Goal: Task Accomplishment & Management: Manage account settings

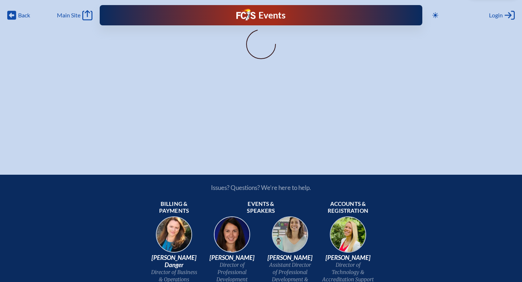
click at [216, 18] on div "Events Future Ready" at bounding box center [261, 15] width 138 height 13
click at [73, 16] on span "Main Site" at bounding box center [69, 15] width 24 height 7
click at [20, 17] on span "Back" at bounding box center [24, 15] width 12 height 7
click at [504, 12] on div "Login Log in or Create Account" at bounding box center [502, 15] width 26 height 10
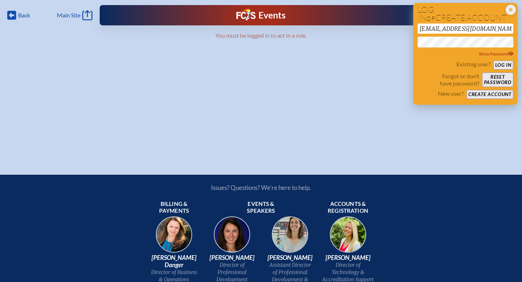
click at [500, 66] on button "Log in" at bounding box center [503, 65] width 20 height 9
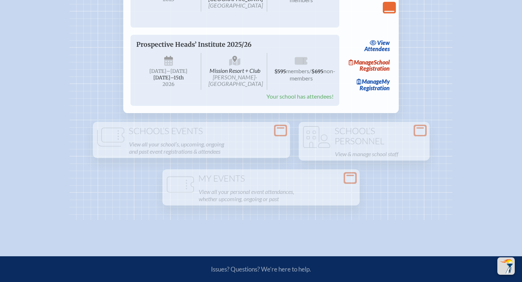
scroll to position [1391, 0]
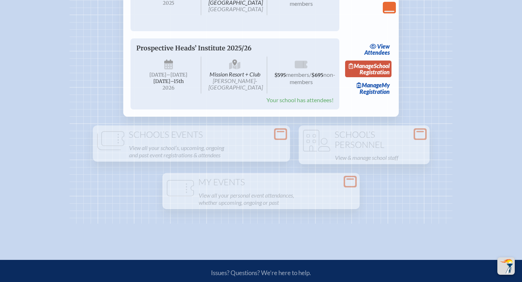
click at [373, 77] on link "Manage School Registration" at bounding box center [368, 69] width 46 height 17
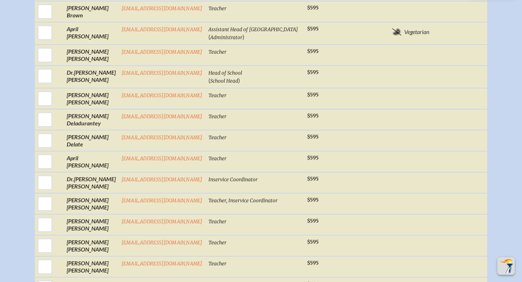
scroll to position [408, 0]
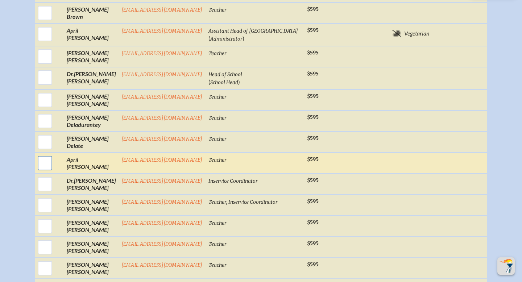
click at [43, 163] on input "checkbox" at bounding box center [45, 163] width 18 height 18
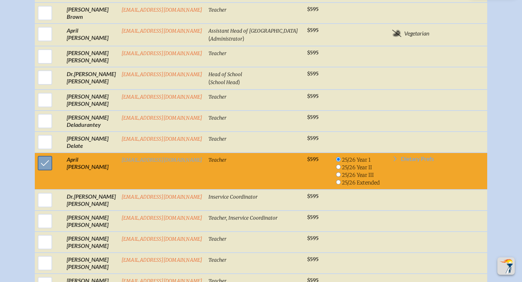
click at [45, 158] on input "checkbox" at bounding box center [45, 163] width 18 height 18
checkbox input "false"
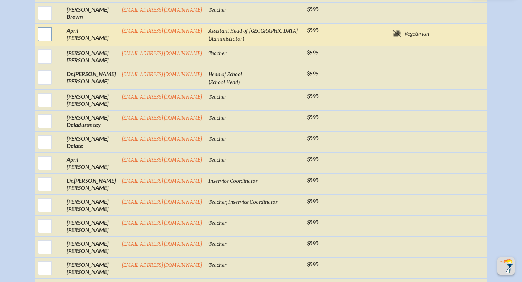
click at [45, 36] on input "checkbox" at bounding box center [45, 34] width 18 height 18
checkbox input "true"
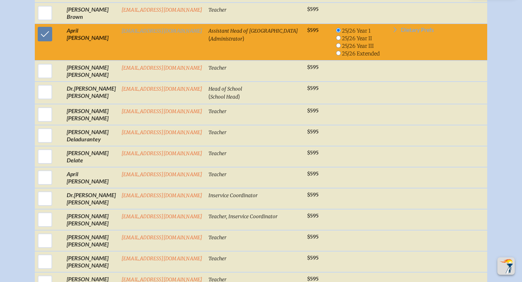
click at [336, 38] on input "radio" at bounding box center [338, 38] width 5 height 5
radio input "true"
click at [416, 30] on span "Dietary Prefs" at bounding box center [417, 30] width 33 height 6
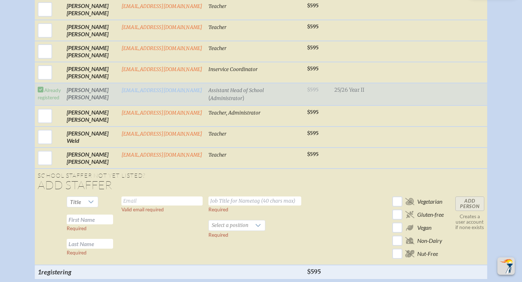
scroll to position [963, 0]
click at [49, 93] on td "Already registered" at bounding box center [49, 93] width 29 height 22
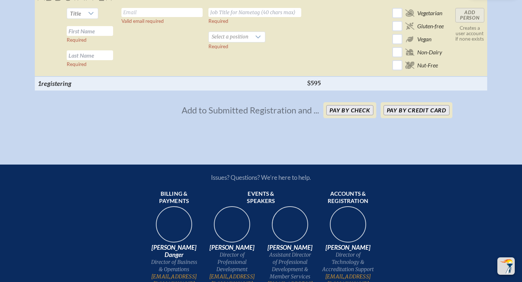
scroll to position [1151, 0]
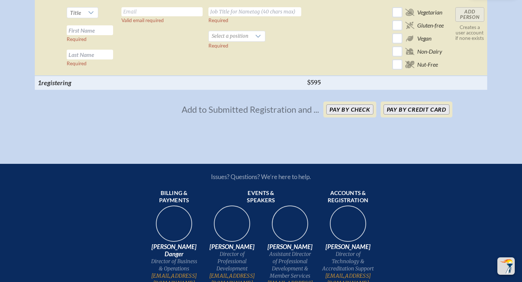
click at [232, 86] on th at bounding box center [254, 83] width 99 height 14
click at [409, 107] on button "Pay by Credit Card" at bounding box center [416, 109] width 66 height 10
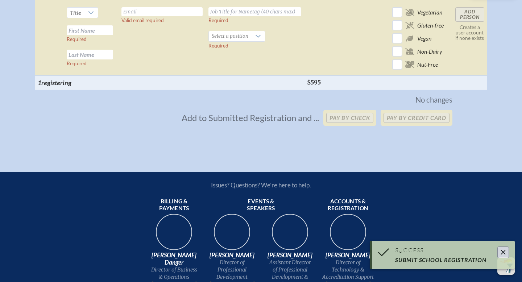
scroll to position [1090, 0]
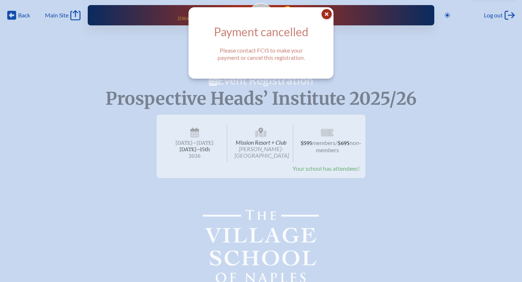
click at [325, 16] on icon "Close Popup" at bounding box center [326, 14] width 10 height 10
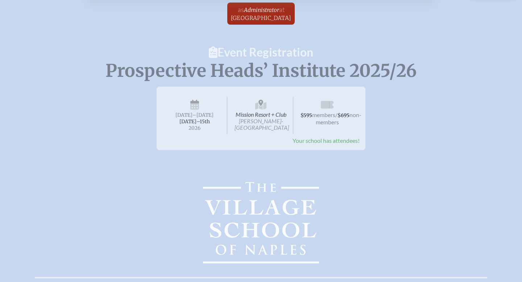
scroll to position [22, 0]
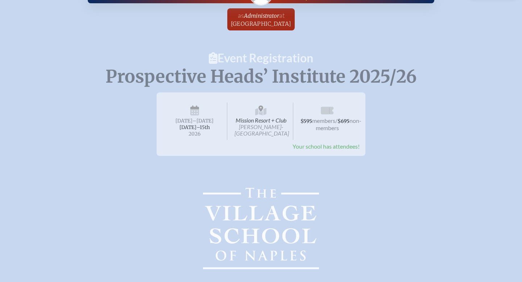
click at [319, 144] on span "Your school has attendees!" at bounding box center [325, 146] width 67 height 7
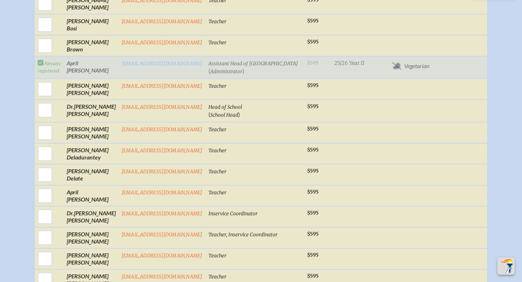
scroll to position [379, 0]
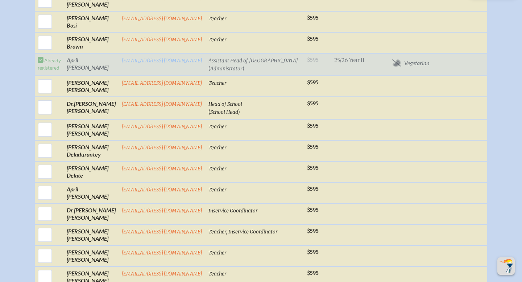
click at [258, 64] on td "Assistant Head of Middle School ( Administrator )" at bounding box center [254, 64] width 99 height 22
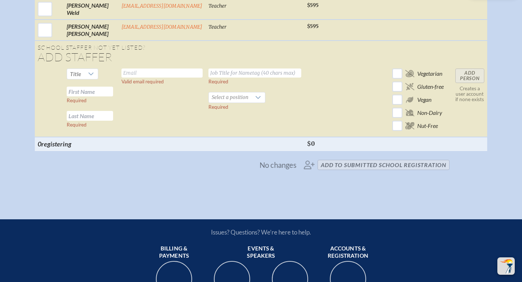
scroll to position [1036, 0]
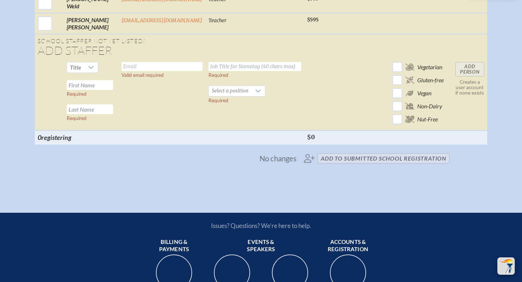
click at [254, 157] on span "No changes add to submitted School Registration" at bounding box center [261, 158] width 383 height 16
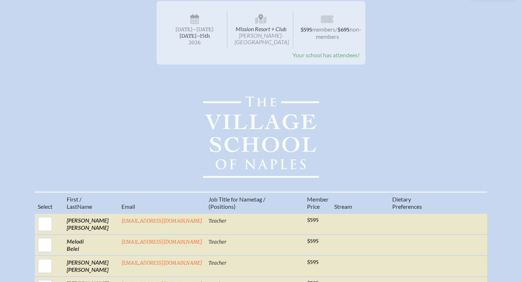
scroll to position [0, 0]
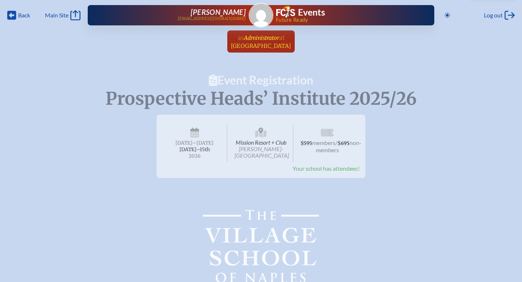
click at [266, 43] on span "[GEOGRAPHIC_DATA]" at bounding box center [261, 45] width 61 height 7
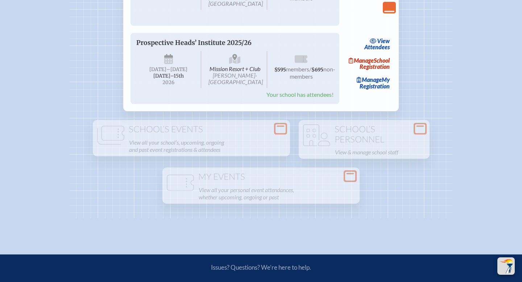
scroll to position [1394, 0]
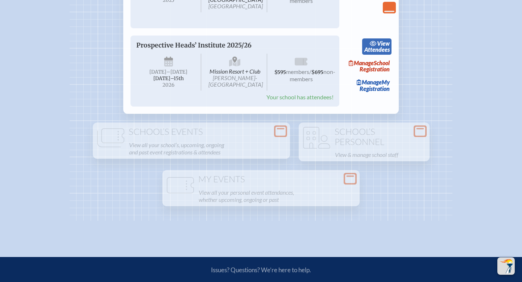
click at [383, 47] on span "view" at bounding box center [383, 43] width 13 height 7
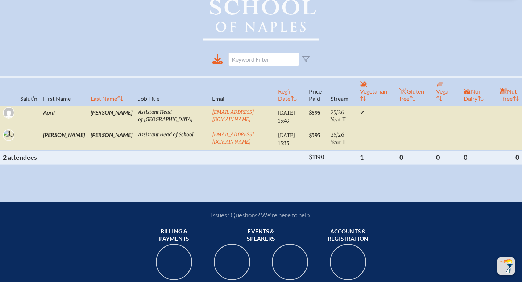
scroll to position [250, 0]
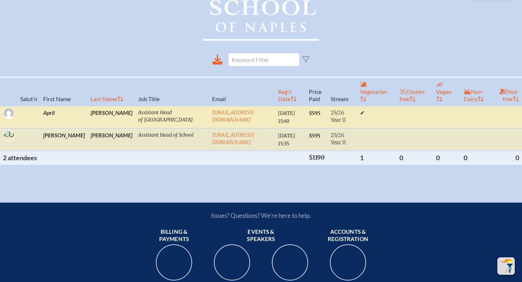
click at [357, 107] on td "✔" at bounding box center [376, 117] width 39 height 22
click at [309, 110] on span "$595" at bounding box center [315, 113] width 12 height 6
click at [306, 106] on td "$595" at bounding box center [317, 117] width 22 height 22
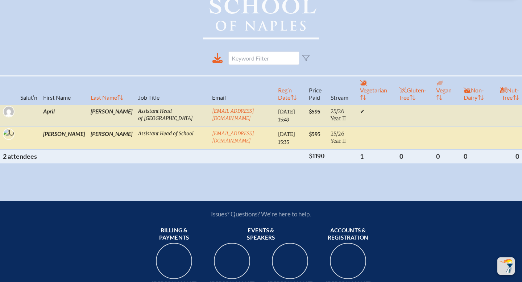
scroll to position [246, 0]
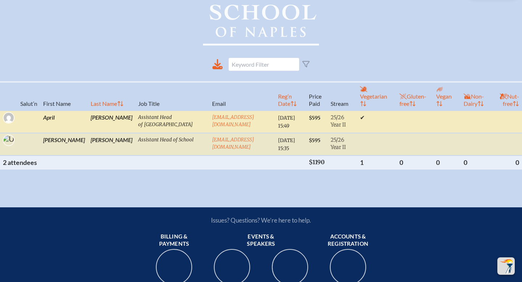
click at [96, 111] on td "[PERSON_NAME]" at bounding box center [111, 122] width 47 height 22
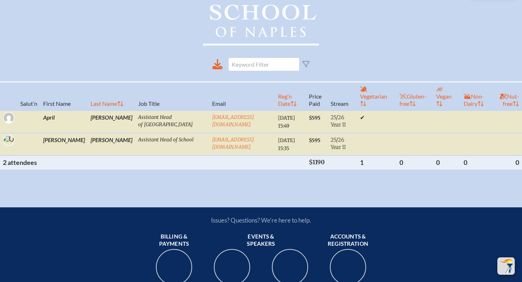
scroll to position [0, 0]
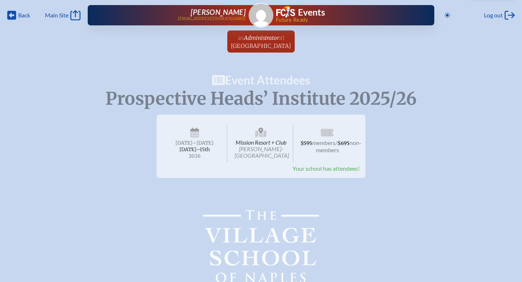
click at [257, 146] on span "[PERSON_NAME]-[GEOGRAPHIC_DATA]" at bounding box center [261, 151] width 54 height 13
click at [18, 17] on span "Back" at bounding box center [24, 15] width 12 height 7
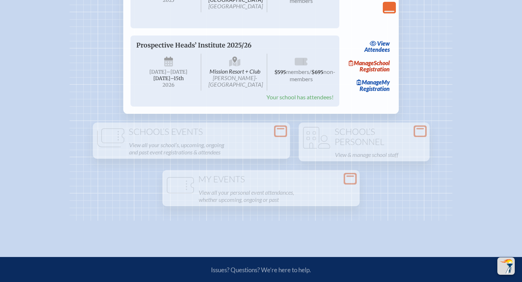
click at [200, 49] on p "Prospective Heads’ Institute 2025/26" at bounding box center [227, 45] width 183 height 8
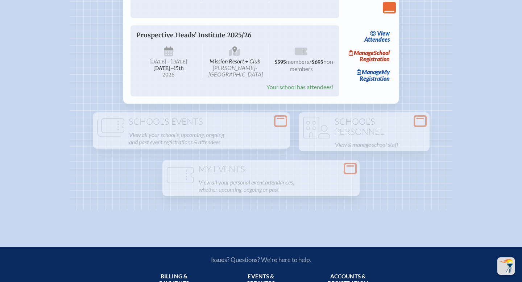
scroll to position [1364, 0]
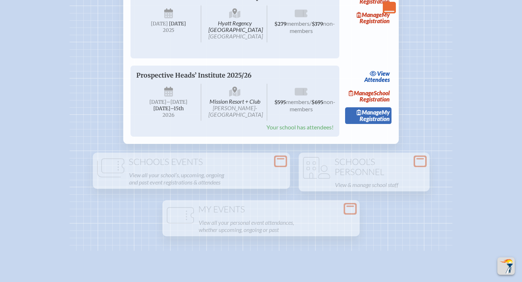
click at [384, 124] on link "Manage My Registration" at bounding box center [368, 115] width 46 height 17
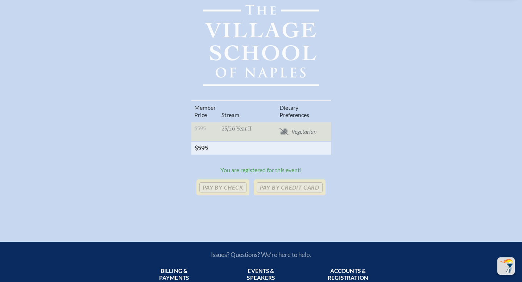
scroll to position [217, 0]
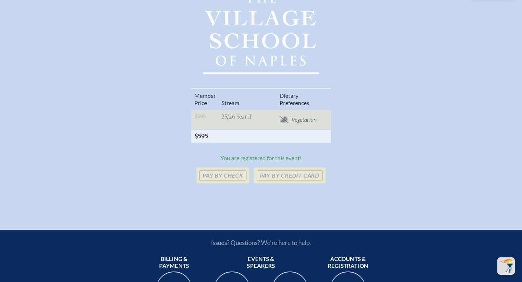
click at [219, 141] on th at bounding box center [247, 135] width 58 height 13
click at [209, 135] on th "$595" at bounding box center [204, 135] width 27 height 13
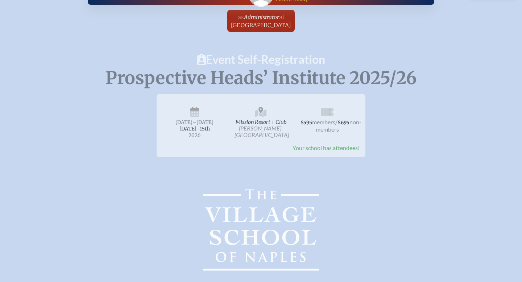
scroll to position [19, 0]
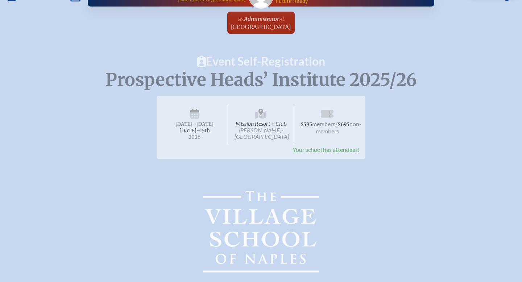
click at [323, 150] on span "Your school has attendees!" at bounding box center [325, 149] width 67 height 7
click at [161, 133] on div "Prospective Heads’ Institute 2025/26 Mission Resort + Club [PERSON_NAME]-[GEOGR…" at bounding box center [261, 127] width 209 height 63
click at [309, 122] on span "$595" at bounding box center [306, 124] width 12 height 6
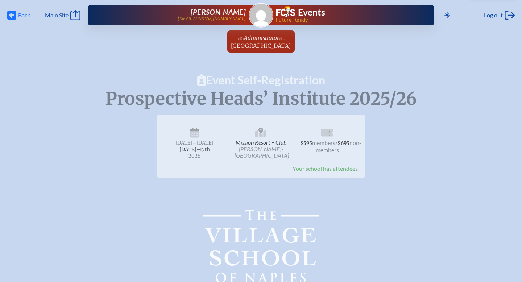
click at [9, 14] on icon at bounding box center [11, 15] width 9 height 9
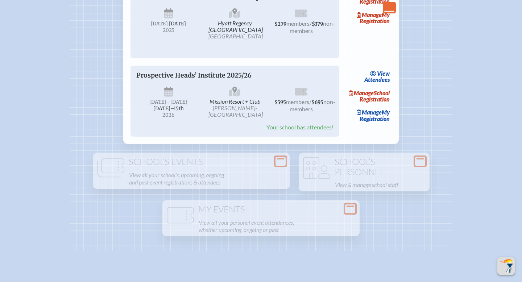
click at [188, 79] on p "Prospective Heads’ Institute 2025/26" at bounding box center [227, 75] width 183 height 8
click at [146, 79] on p "Prospective Heads’ Institute 2025/26" at bounding box center [227, 75] width 183 height 8
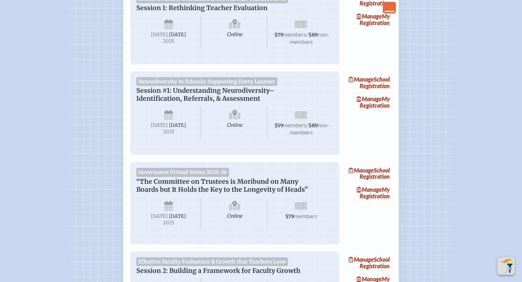
scroll to position [0, 0]
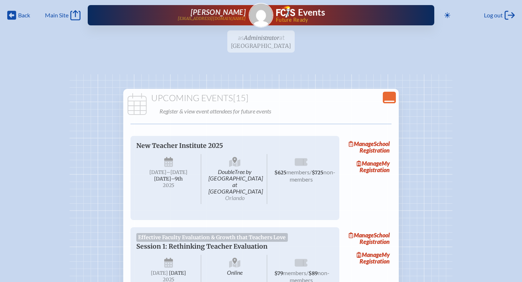
click at [394, 98] on icon "Close Console" at bounding box center [389, 97] width 10 height 10
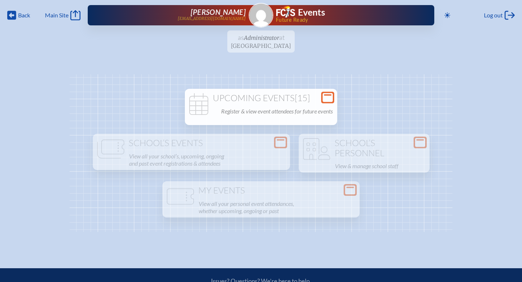
click at [333, 95] on icon at bounding box center [327, 97] width 10 height 9
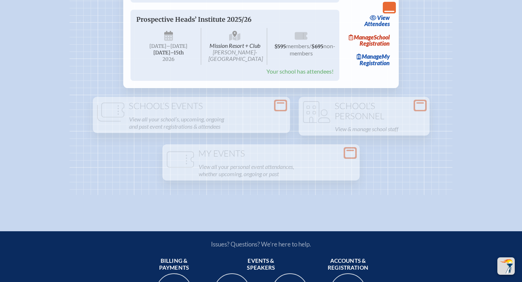
scroll to position [1434, 0]
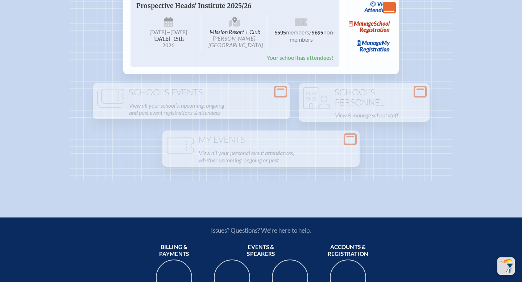
click at [200, 10] on p "Prospective Heads’ Institute 2025/26" at bounding box center [227, 6] width 183 height 8
drag, startPoint x: 164, startPoint y: 100, endPoint x: 178, endPoint y: 98, distance: 13.8
click at [170, 42] on span "[DATE]–⁠15th" at bounding box center [168, 39] width 30 height 6
click at [260, 51] on span "Mission Resort + Club [PERSON_NAME]-[GEOGRAPHIC_DATA]" at bounding box center [235, 32] width 65 height 37
click at [289, 61] on span "Your school has attendees!" at bounding box center [299, 57] width 67 height 7
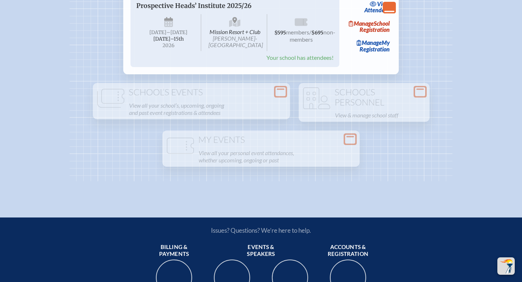
click at [322, 51] on span "$595 members / $695 non-members" at bounding box center [300, 32] width 65 height 37
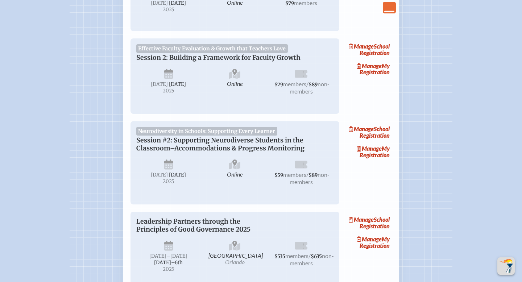
scroll to position [0, 0]
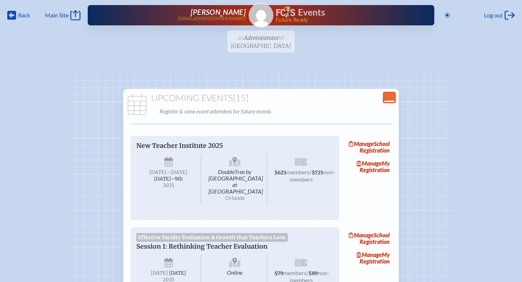
click at [301, 10] on h1 "Events" at bounding box center [311, 12] width 27 height 9
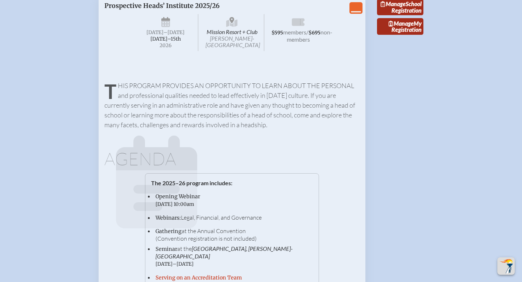
scroll to position [1583, 0]
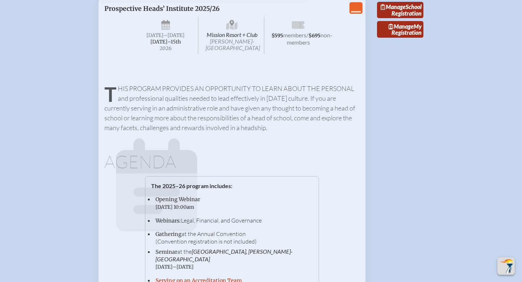
click at [172, 51] on span "2026" at bounding box center [165, 48] width 53 height 5
click at [355, 13] on icon "View Less" at bounding box center [356, 8] width 10 height 10
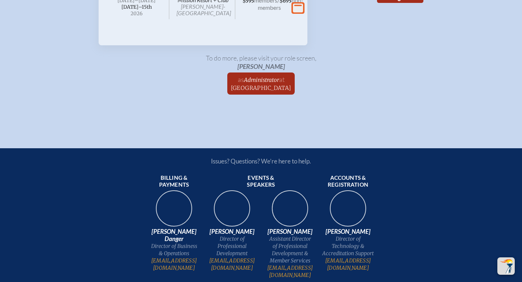
scroll to position [1637, 0]
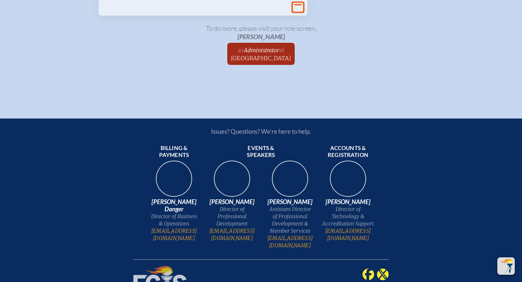
click at [300, 12] on icon at bounding box center [298, 7] width 10 height 9
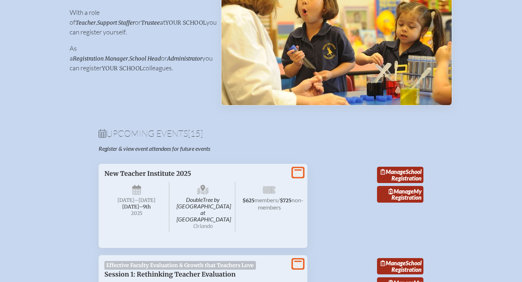
scroll to position [0, 0]
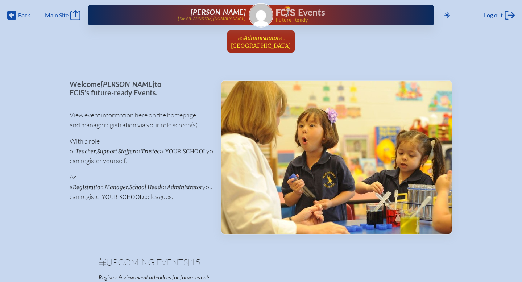
click at [242, 46] on span "[GEOGRAPHIC_DATA]" at bounding box center [261, 45] width 61 height 7
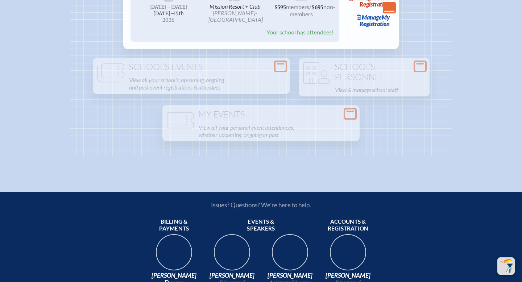
scroll to position [1459, 0]
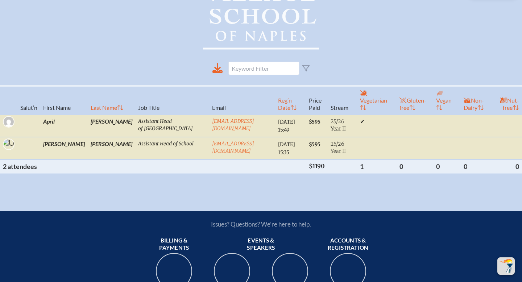
scroll to position [242, 0]
